Goal: Task Accomplishment & Management: Use online tool/utility

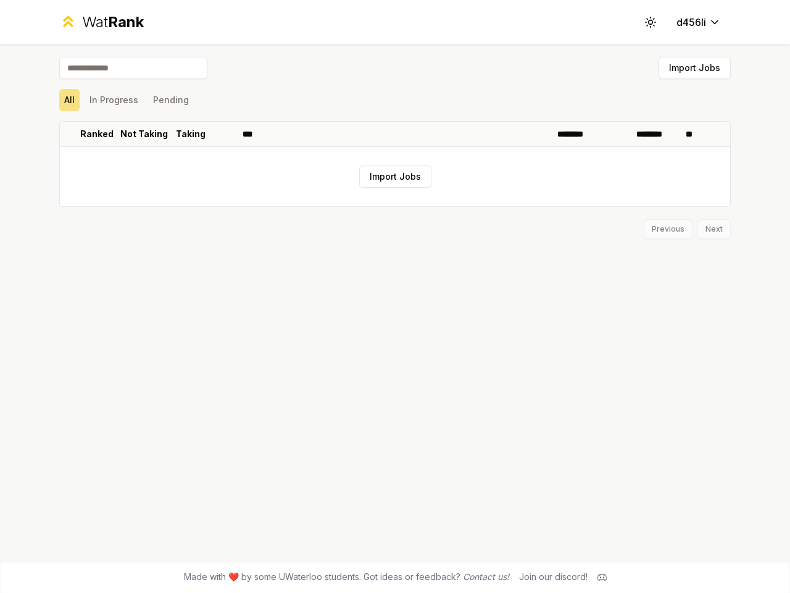
click at [651, 22] on icon at bounding box center [651, 22] width 12 height 12
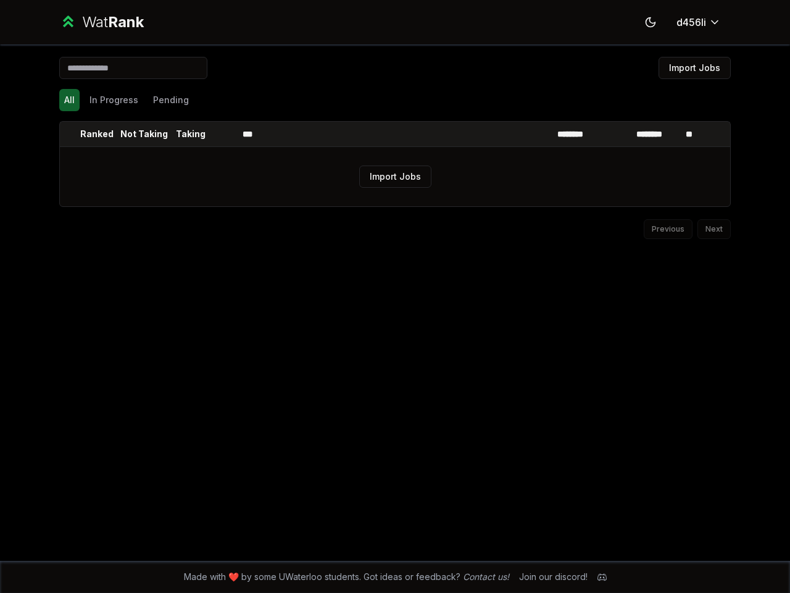
click at [695, 68] on button "Import Jobs" at bounding box center [695, 68] width 72 height 22
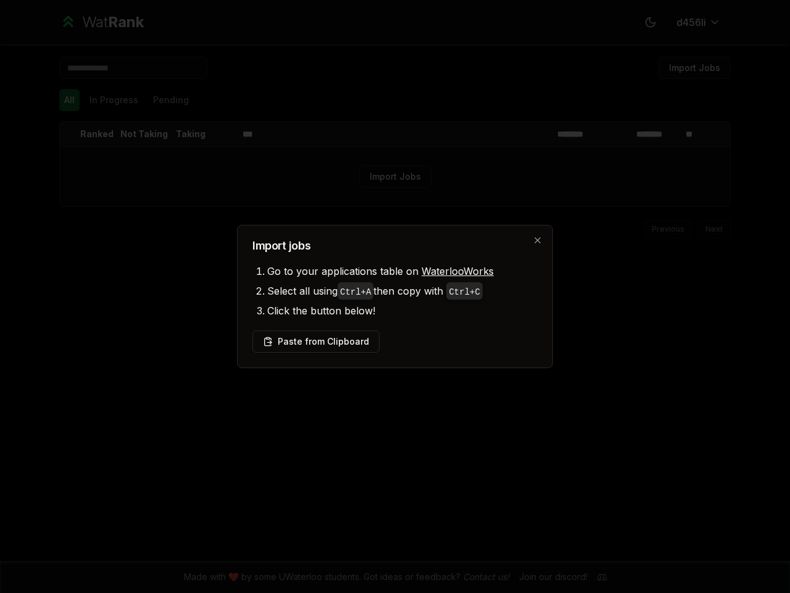
click at [114, 100] on div at bounding box center [395, 296] width 790 height 593
click at [170, 100] on button "Pending" at bounding box center [171, 100] width 46 height 22
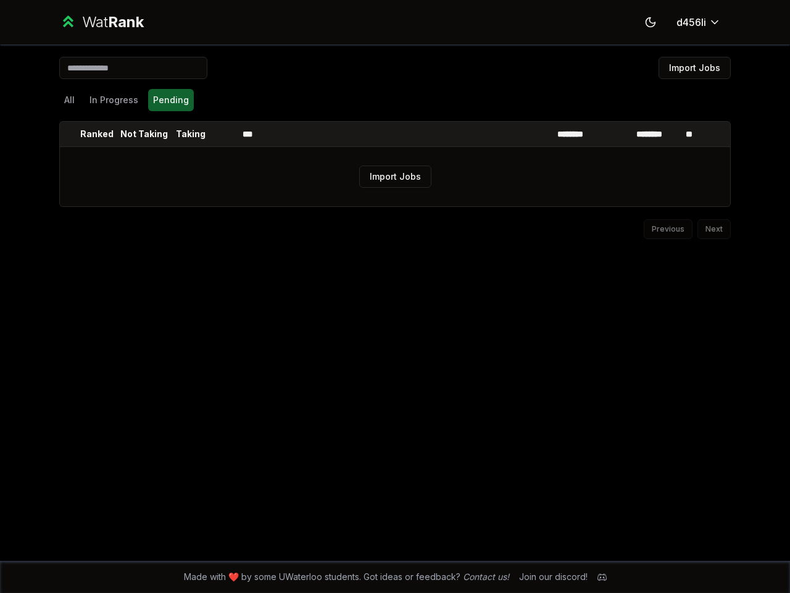
click at [70, 134] on th at bounding box center [70, 134] width 20 height 25
click at [97, 134] on p "Ranked" at bounding box center [96, 134] width 33 height 12
click at [144, 134] on p "Not Taking" at bounding box center [144, 134] width 48 height 12
click at [191, 134] on p "Taking" at bounding box center [191, 134] width 30 height 12
click at [223, 134] on th at bounding box center [223, 134] width 30 height 25
